Goal: Check status: Check status

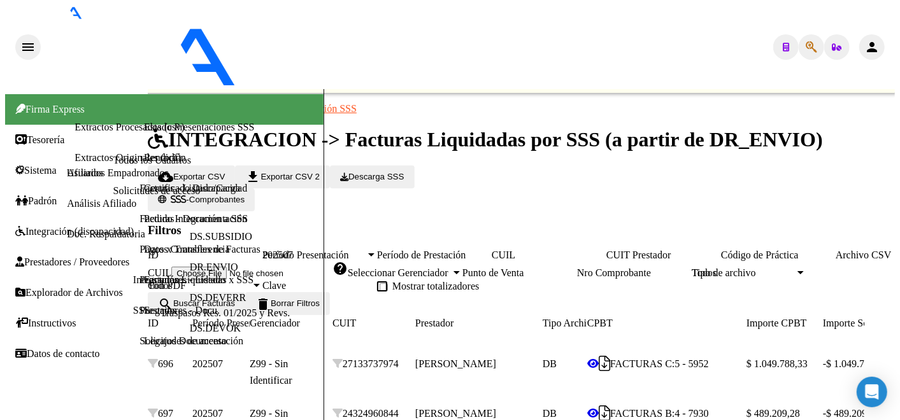
click at [60, 29] on div "- aleman" at bounding box center [211, 47] width 340 height 84
click at [23, 39] on mat-icon "menu" at bounding box center [27, 46] width 15 height 15
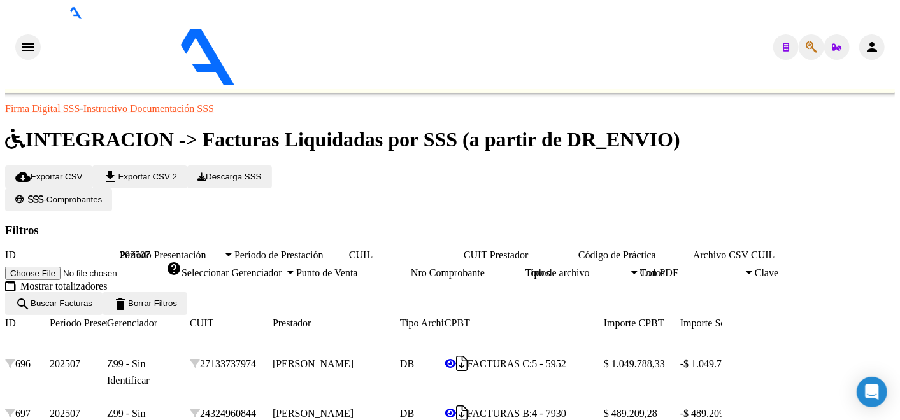
click at [20, 39] on mat-icon "menu" at bounding box center [27, 46] width 15 height 15
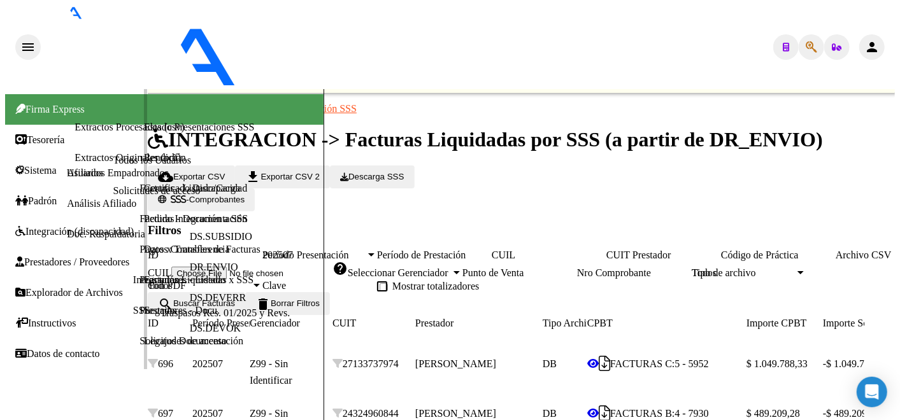
click at [51, 226] on span "Integración (discapacidad)" at bounding box center [74, 231] width 118 height 11
click at [50, 226] on span "Integración (discapacidad)" at bounding box center [74, 231] width 118 height 11
click at [144, 132] on link "Estado Presentaciones SSS" at bounding box center [199, 127] width 110 height 11
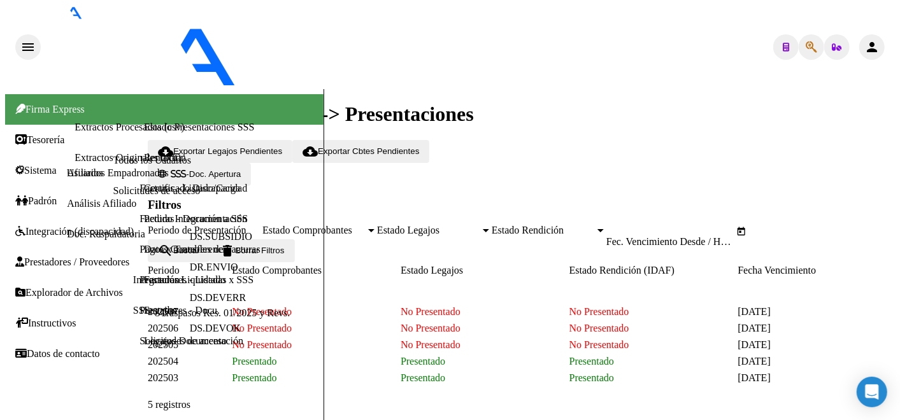
click at [54, 19] on div at bounding box center [73, 12] width 64 height 14
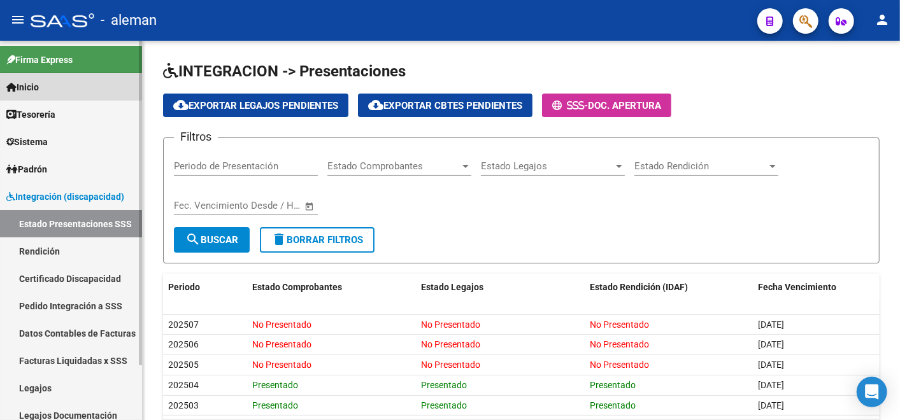
click at [48, 90] on link "Inicio" at bounding box center [71, 86] width 142 height 27
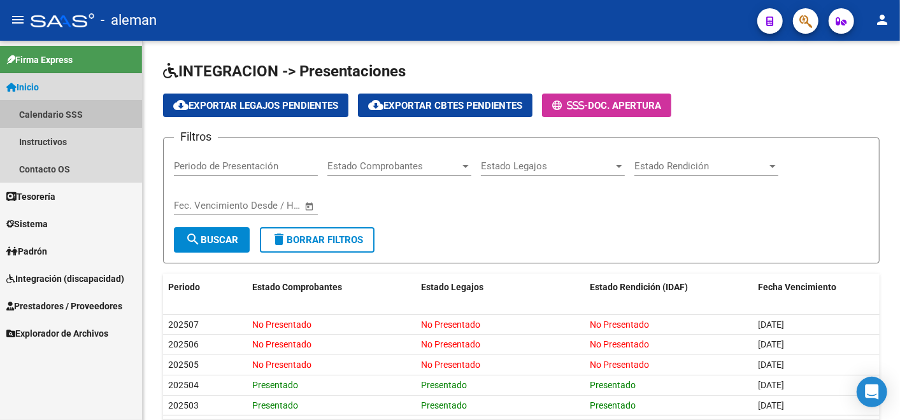
click at [49, 113] on link "Calendario SSS" at bounding box center [71, 114] width 142 height 27
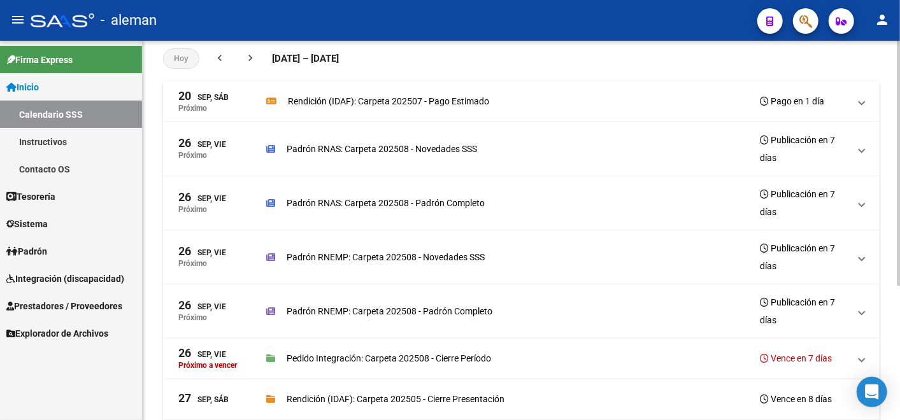
scroll to position [99, 0]
click at [527, 103] on div "Rendición (IDAF): Carpeta 202507 - Pago Estimado Pago en 1 día" at bounding box center [557, 101] width 583 height 18
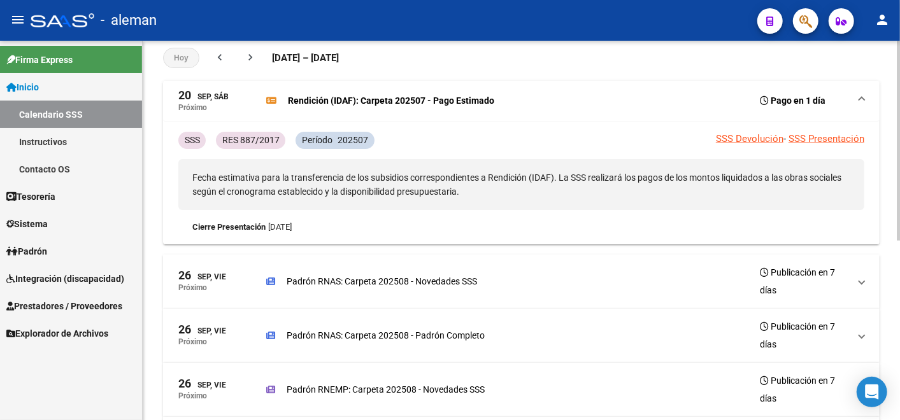
scroll to position [0, 0]
